Goal: Transaction & Acquisition: Subscribe to service/newsletter

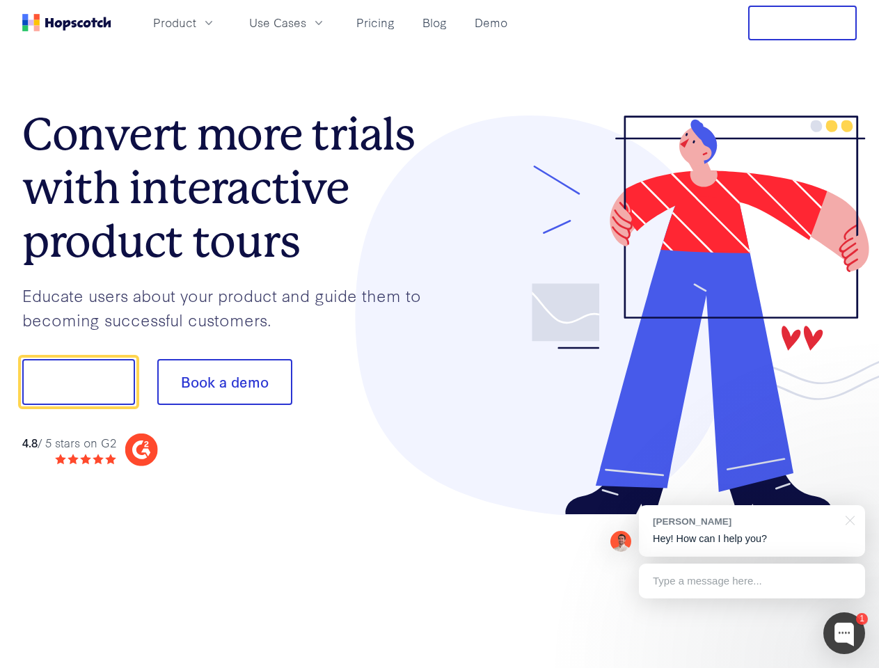
click at [440, 334] on div at bounding box center [649, 316] width 418 height 400
click at [196, 22] on span "Product" at bounding box center [174, 22] width 43 height 17
click at [306, 22] on span "Use Cases" at bounding box center [277, 22] width 57 height 17
click at [802, 23] on button "Free Trial" at bounding box center [802, 23] width 109 height 35
click at [78, 382] on button "Show me!" at bounding box center [78, 382] width 113 height 46
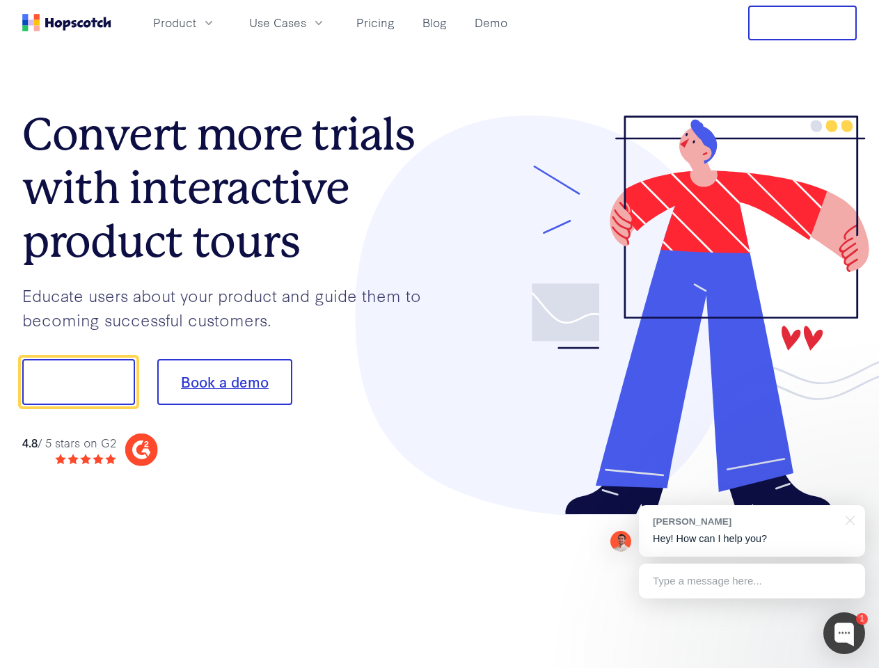
click at [224, 382] on button "Book a demo" at bounding box center [224, 382] width 135 height 46
click at [844, 633] on div at bounding box center [844, 633] width 42 height 42
click at [752, 531] on div "[PERSON_NAME] Hey! How can I help you?" at bounding box center [752, 530] width 226 height 51
click at [848, 667] on div "1 [PERSON_NAME] Hey! How can I help you? Type a message here... Free live chat …" at bounding box center [439, 668] width 879 height 0
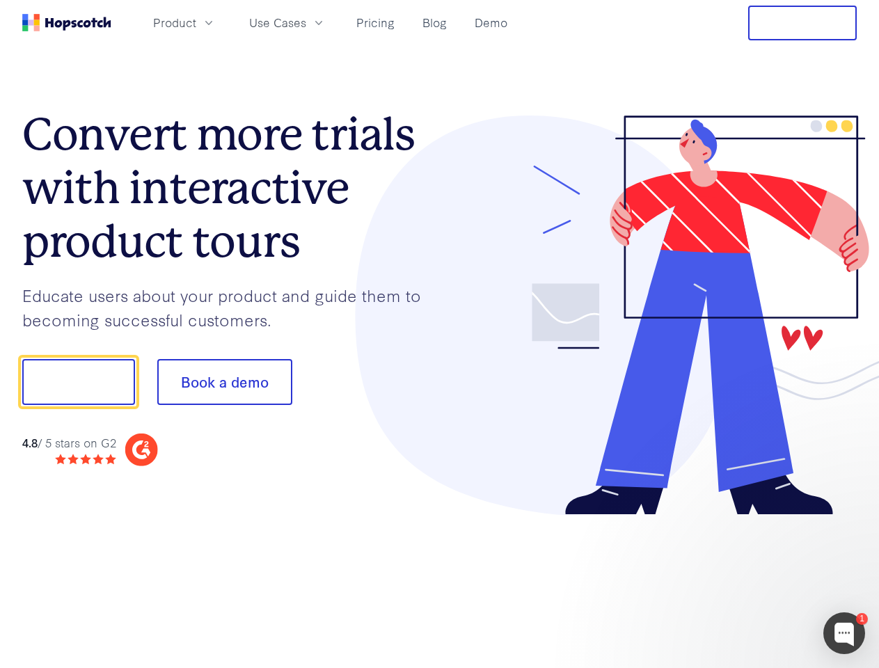
click at [752, 581] on div at bounding box center [734, 474] width 261 height 278
